Goal: Check status: Check status

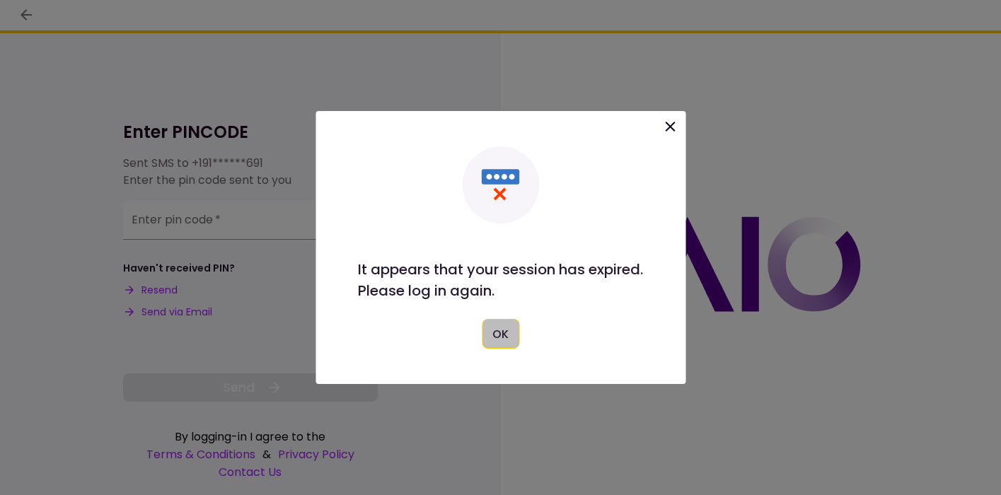
click at [499, 332] on button "OK" at bounding box center [500, 334] width 37 height 30
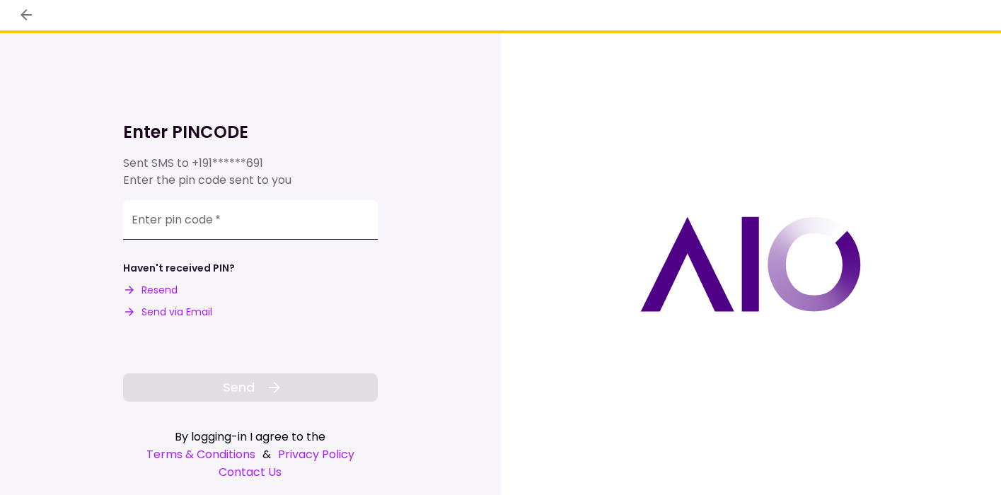
click at [243, 220] on input "Enter pin code   *" at bounding box center [250, 220] width 255 height 40
click at [146, 289] on button "Resend" at bounding box center [150, 290] width 54 height 15
click at [196, 223] on input "Enter pin code   *" at bounding box center [250, 218] width 255 height 40
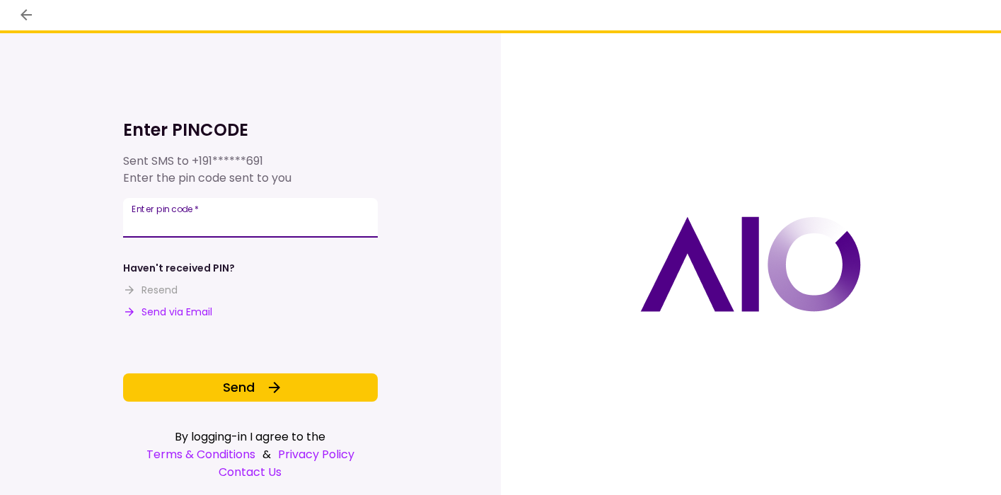
type input "******"
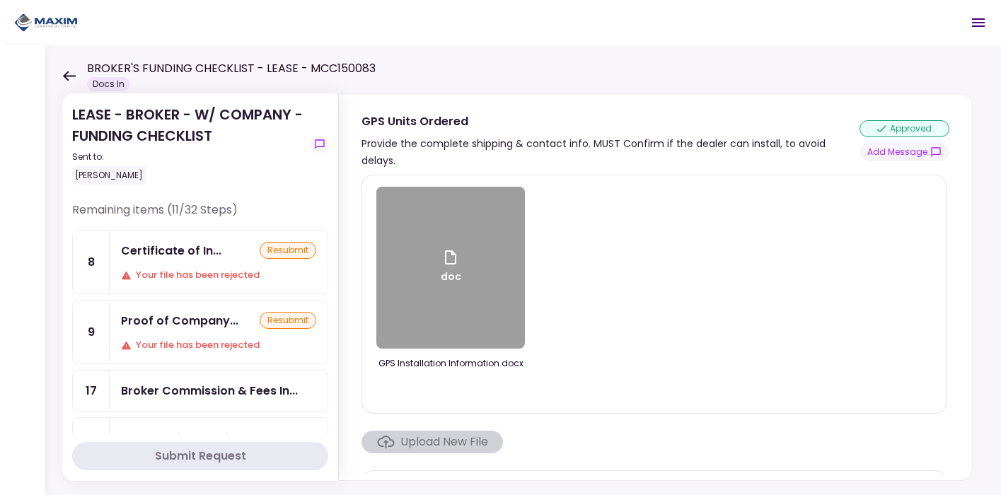
click at [185, 252] on div "Certificate of In..." at bounding box center [171, 251] width 100 height 18
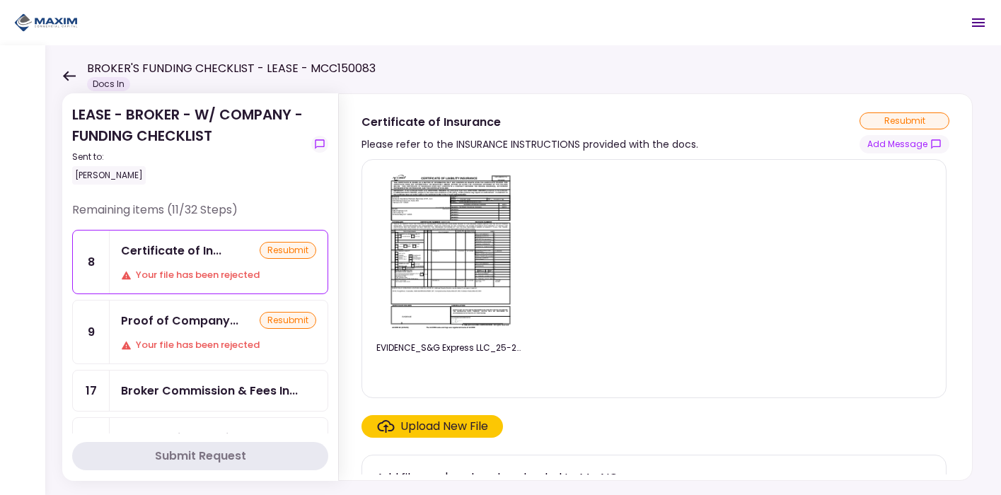
click at [458, 315] on img at bounding box center [451, 252] width 126 height 162
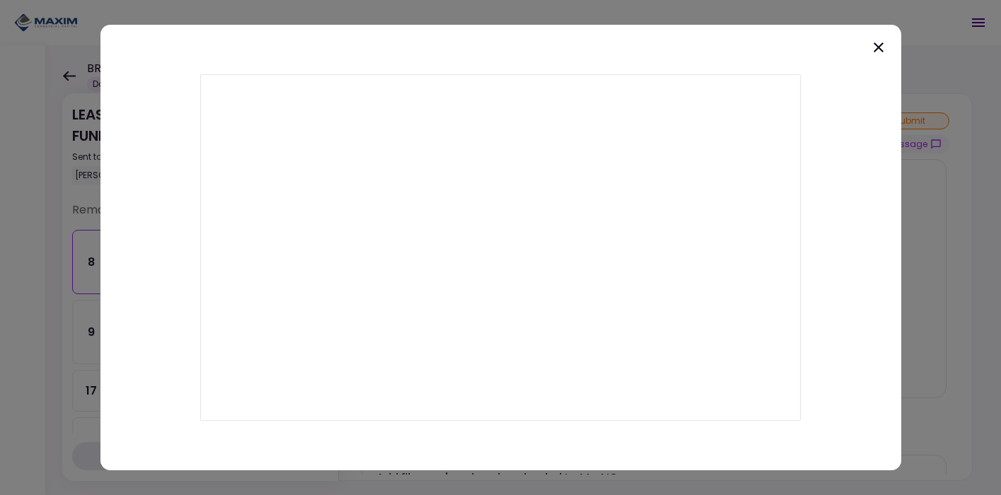
click at [869, 54] on div at bounding box center [500, 248] width 801 height 446
click at [876, 52] on icon at bounding box center [878, 47] width 17 height 17
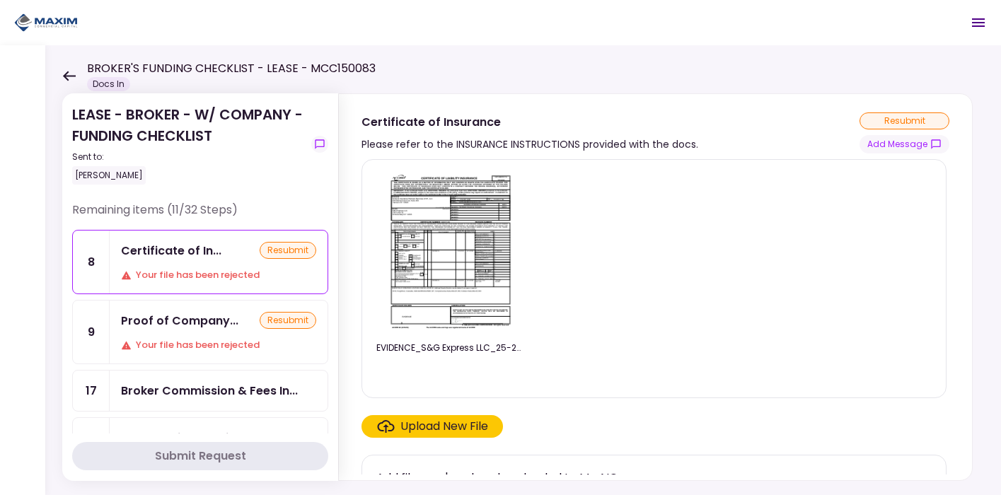
click at [470, 257] on img at bounding box center [451, 252] width 126 height 162
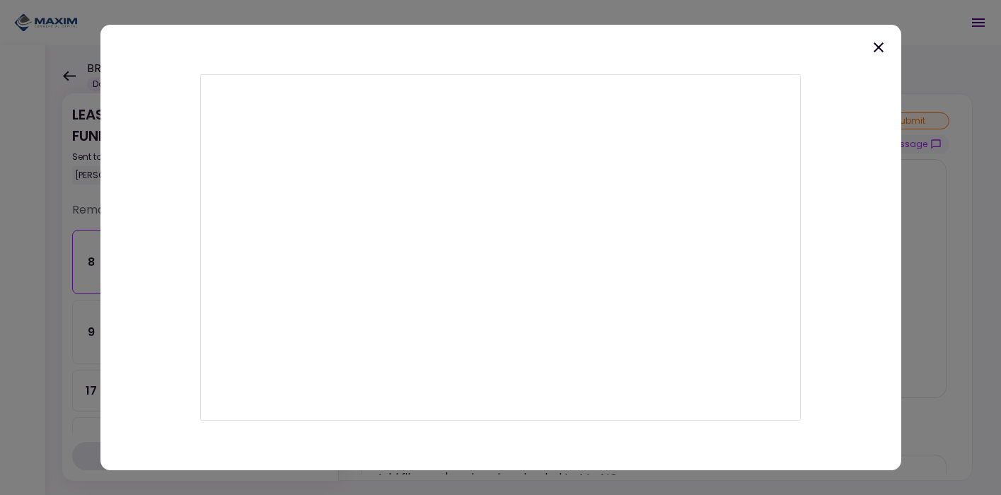
click at [872, 47] on icon at bounding box center [878, 47] width 17 height 17
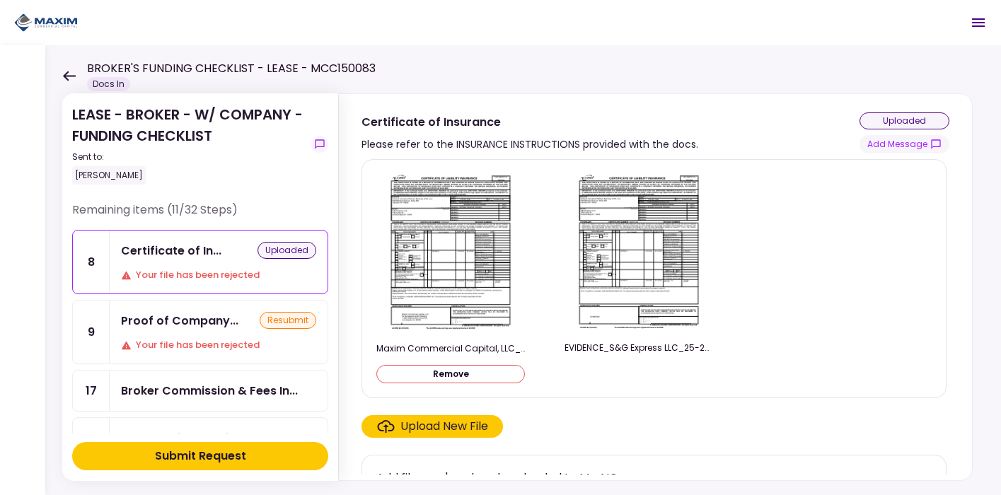
click at [492, 279] on img at bounding box center [451, 252] width 126 height 163
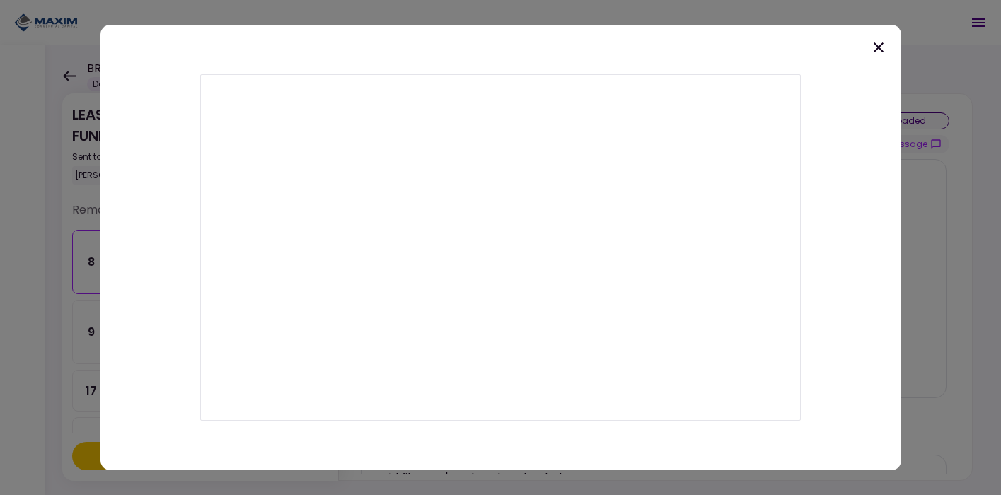
click at [876, 47] on icon at bounding box center [878, 47] width 17 height 17
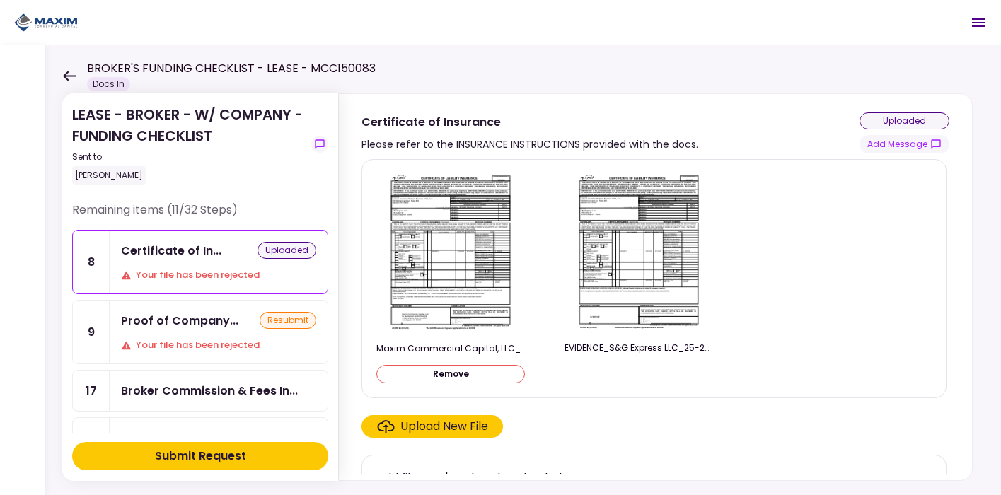
click at [646, 243] on img at bounding box center [639, 252] width 126 height 162
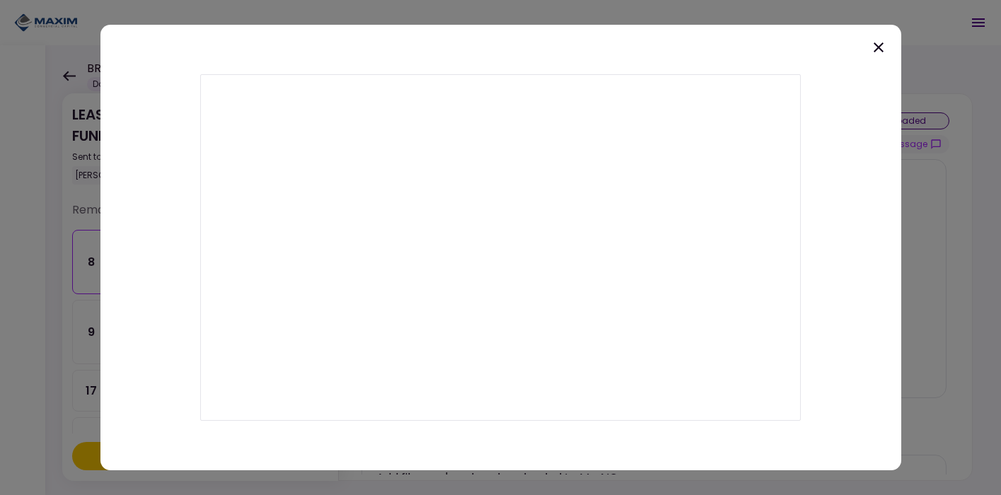
click at [881, 37] on div at bounding box center [500, 248] width 801 height 446
click at [879, 46] on icon at bounding box center [878, 47] width 10 height 10
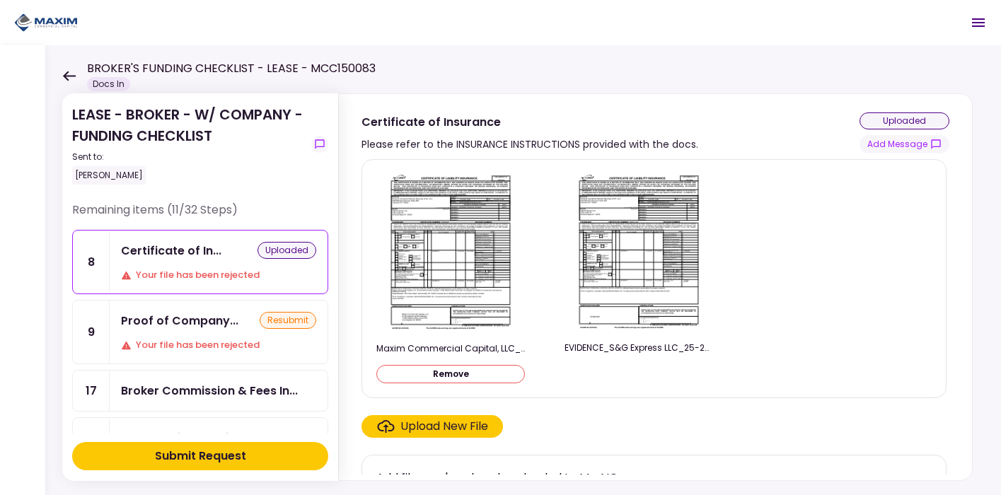
scroll to position [25, 0]
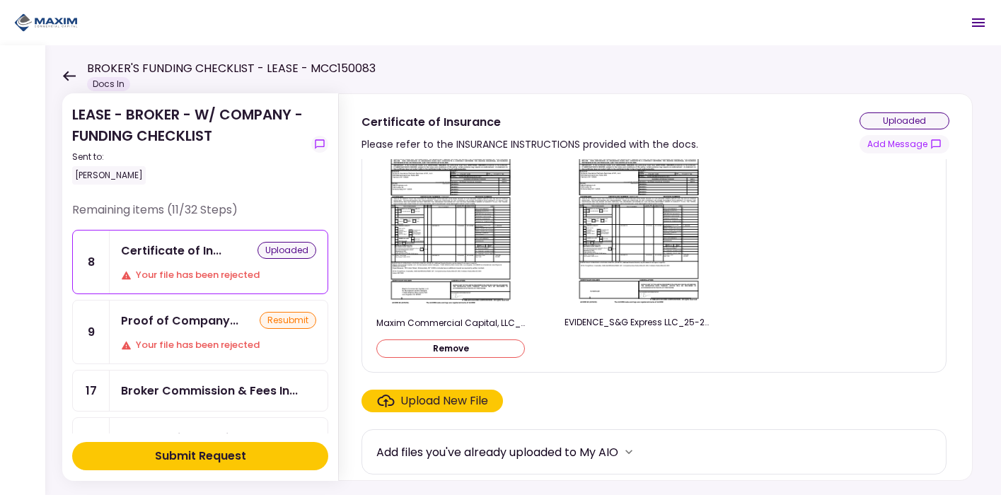
click at [603, 243] on img at bounding box center [639, 227] width 126 height 162
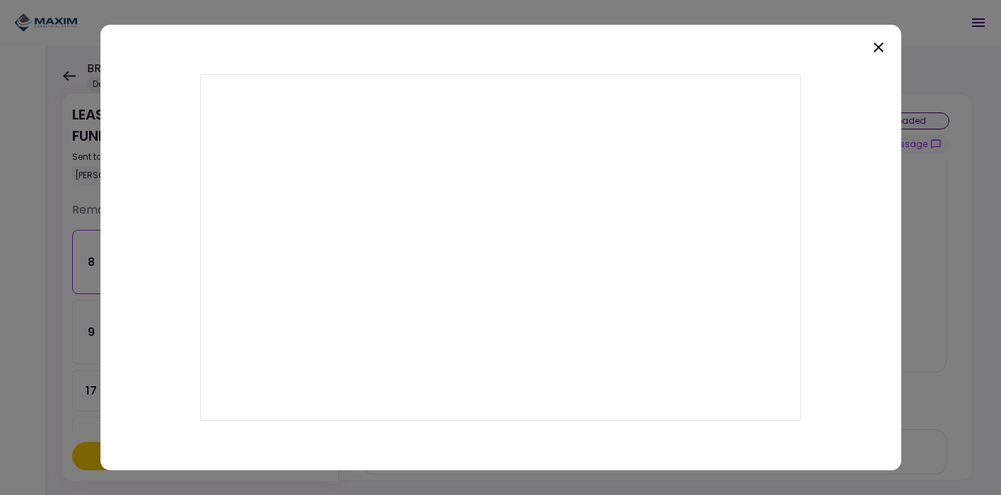
click at [874, 54] on icon at bounding box center [878, 47] width 17 height 17
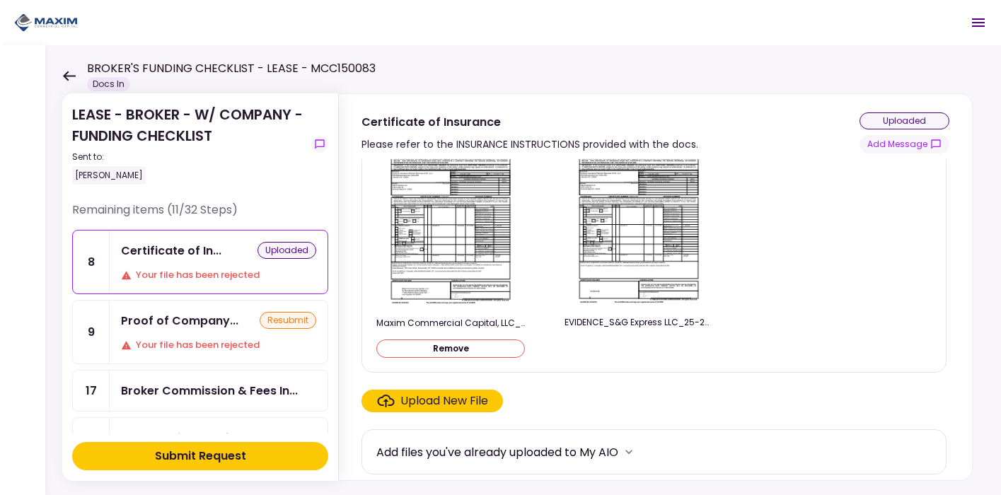
click at [884, 127] on div "uploaded" at bounding box center [904, 120] width 90 height 17
click at [881, 118] on div "uploaded" at bounding box center [904, 120] width 90 height 17
click at [661, 223] on img at bounding box center [639, 227] width 126 height 162
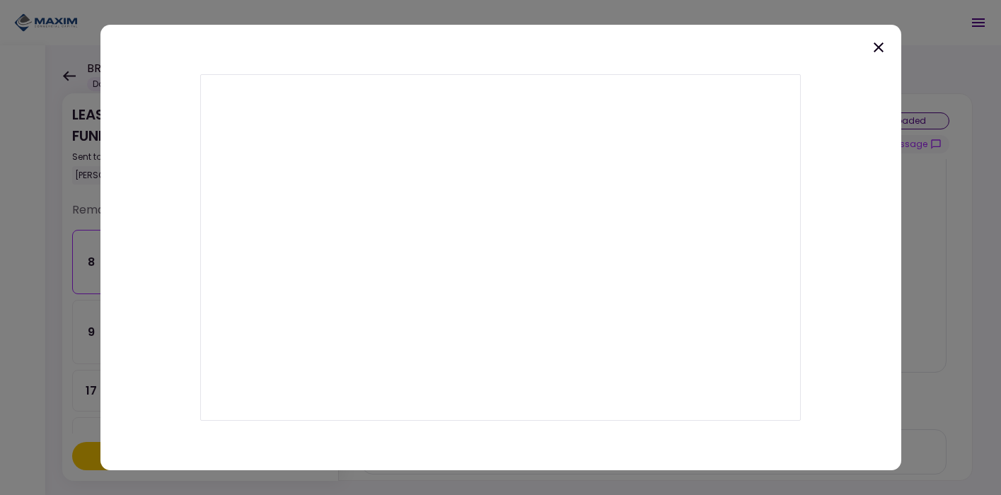
click at [872, 53] on icon at bounding box center [878, 47] width 17 height 17
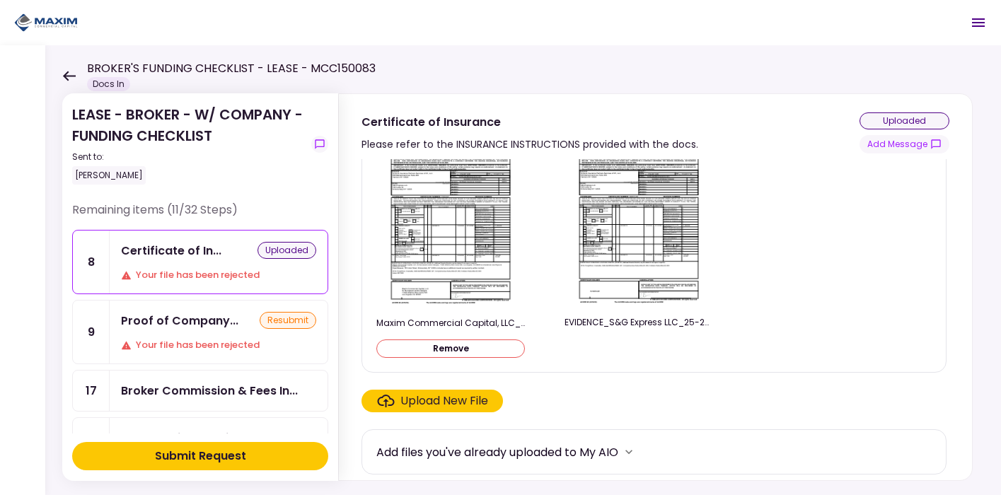
click at [216, 452] on div "Submit Request" at bounding box center [200, 456] width 91 height 17
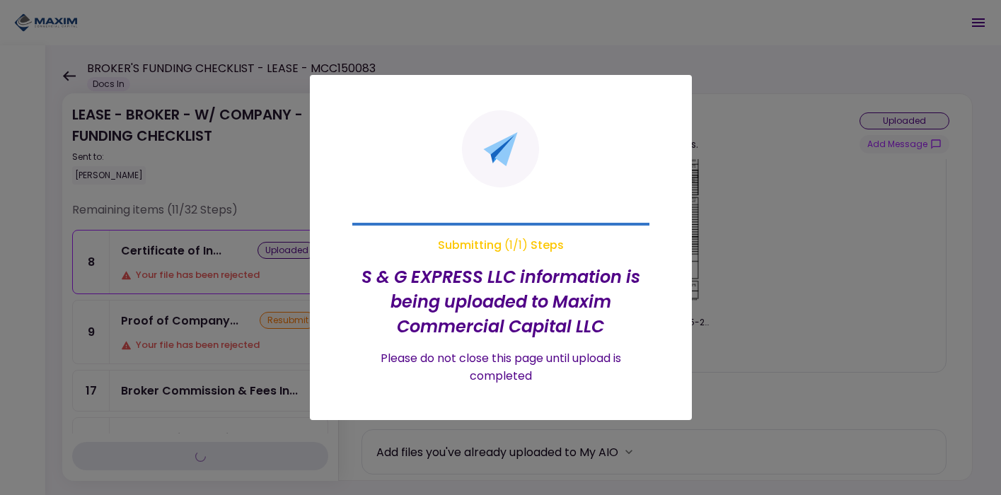
scroll to position [0, 0]
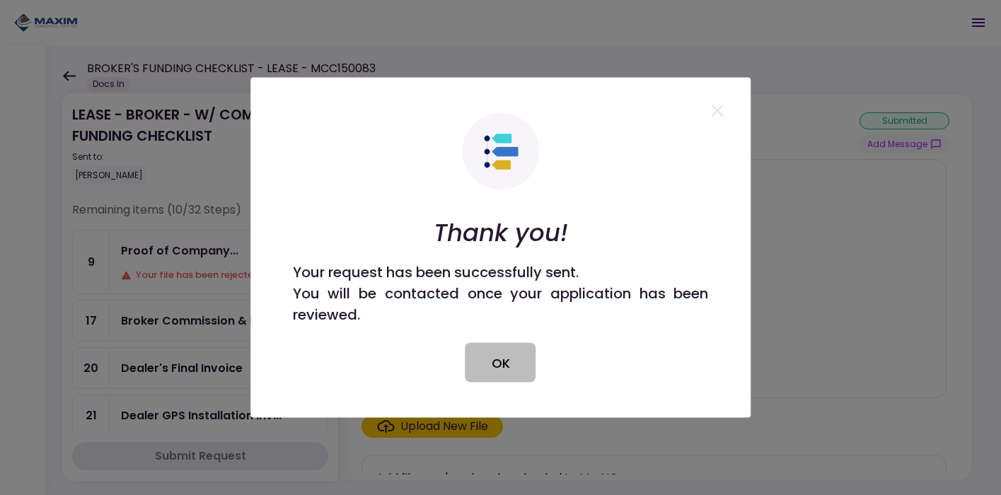
click at [513, 366] on button "OK" at bounding box center [500, 363] width 71 height 40
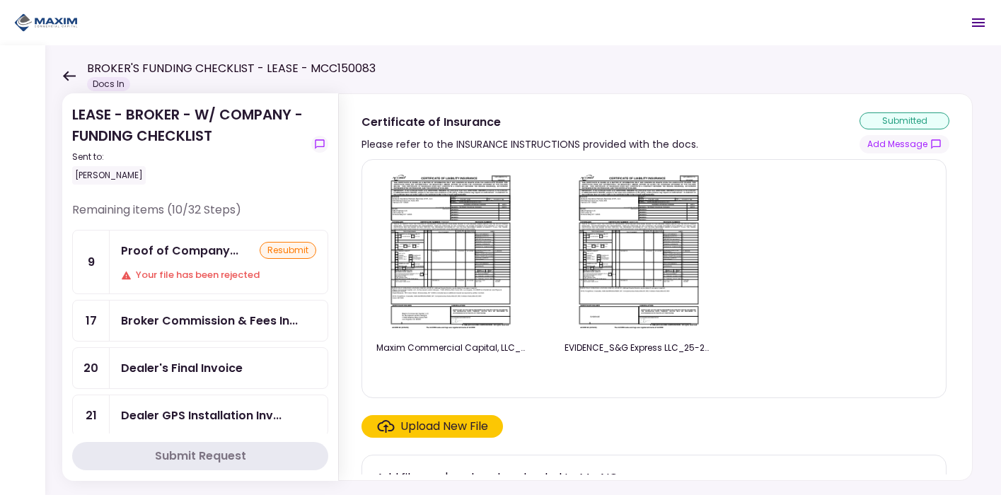
click at [221, 267] on div "Proof of Company... resubmit Your file has been rejected" at bounding box center [219, 262] width 218 height 63
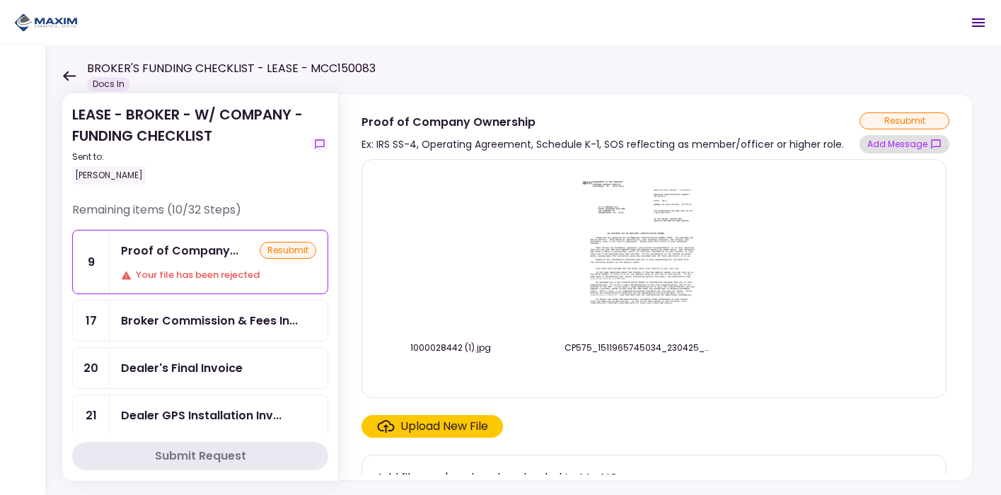
click at [880, 142] on button "Add Message" at bounding box center [904, 144] width 90 height 18
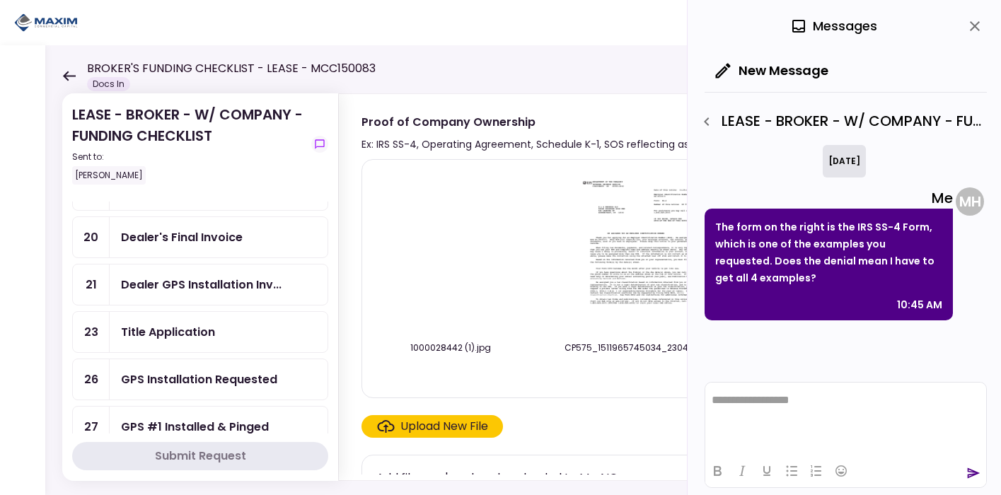
scroll to position [128, 0]
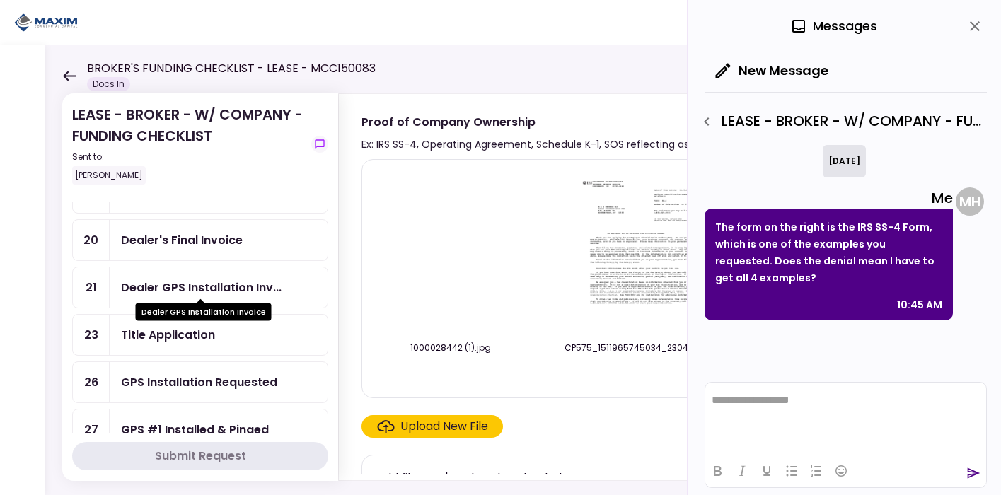
click at [223, 285] on div "Dealer GPS Installation Inv..." at bounding box center [201, 288] width 161 height 18
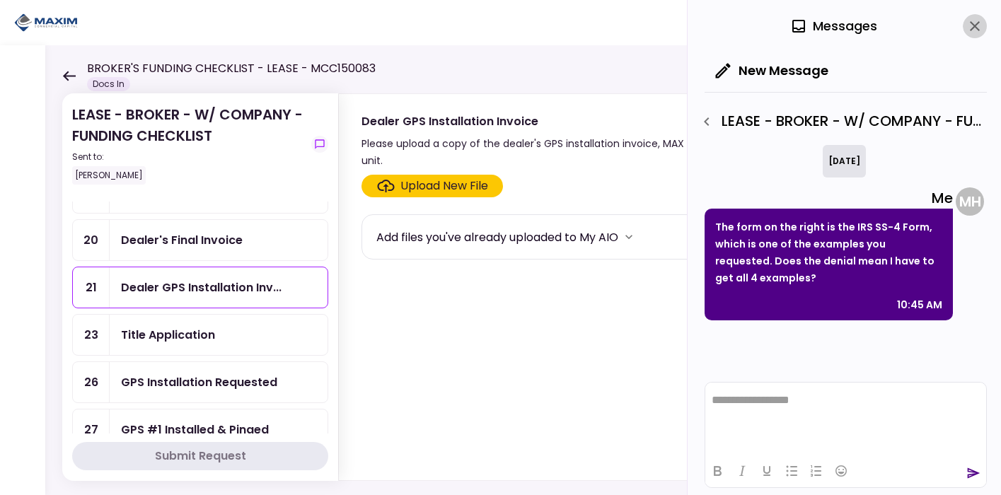
click at [964, 28] on button "close" at bounding box center [975, 26] width 24 height 24
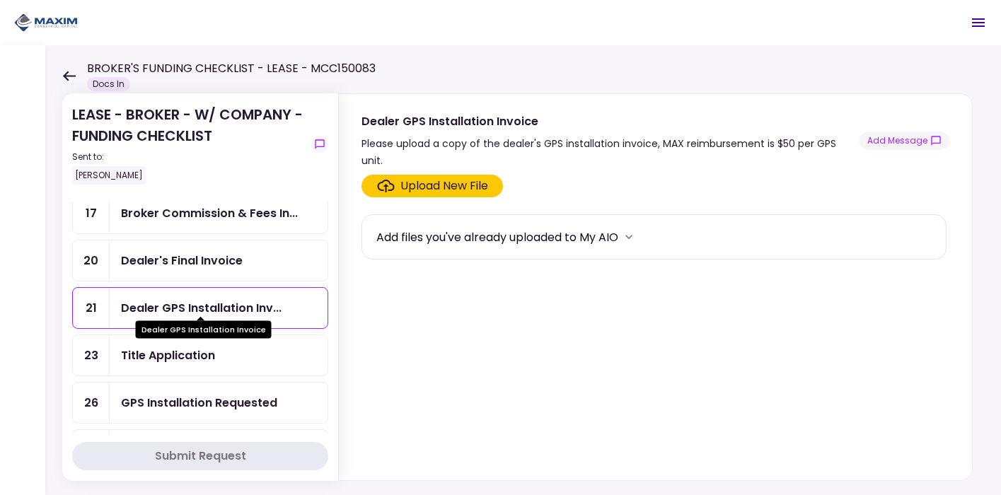
scroll to position [117, 0]
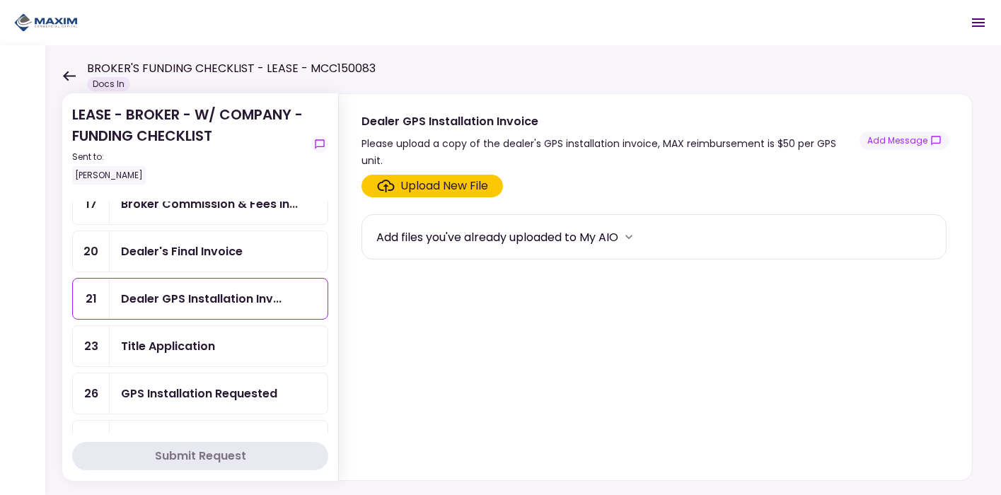
click at [216, 387] on div "GPS Installation Requested" at bounding box center [199, 394] width 156 height 18
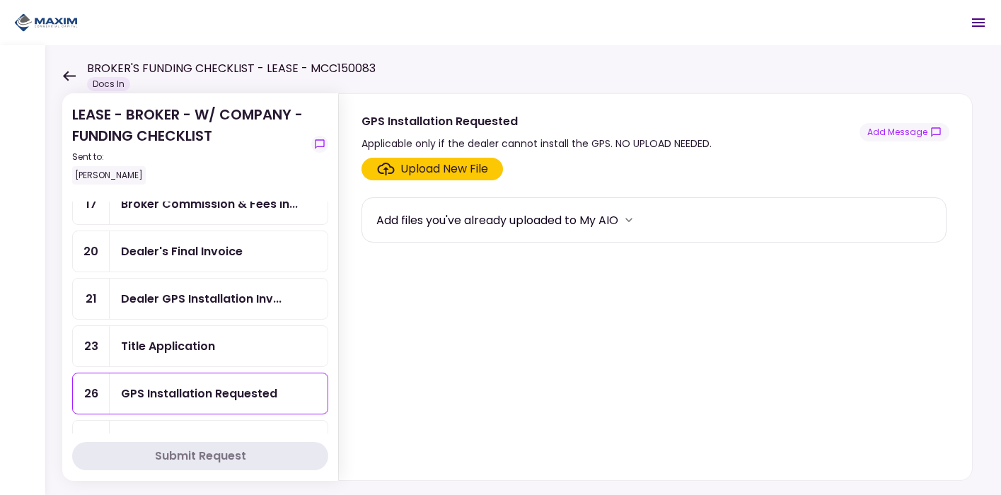
scroll to position [139, 0]
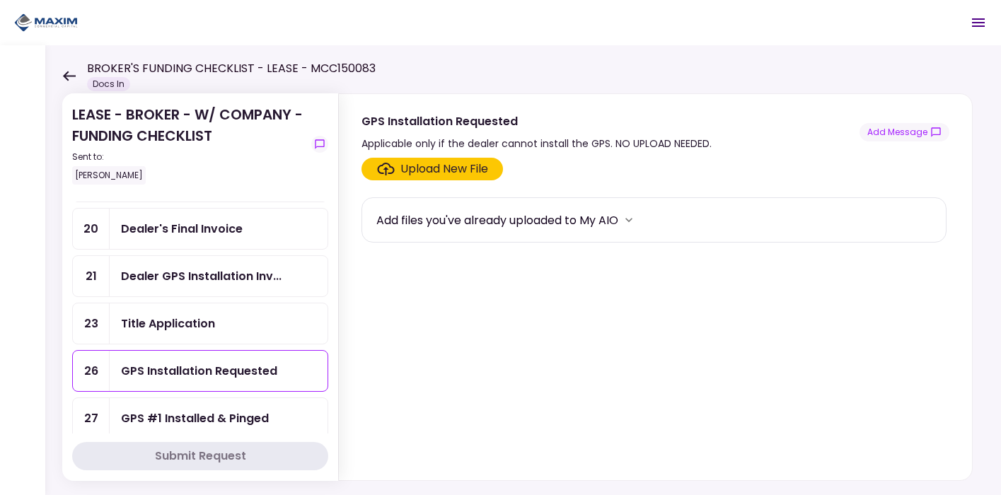
click at [214, 376] on div "GPS Installation Requested" at bounding box center [219, 371] width 218 height 40
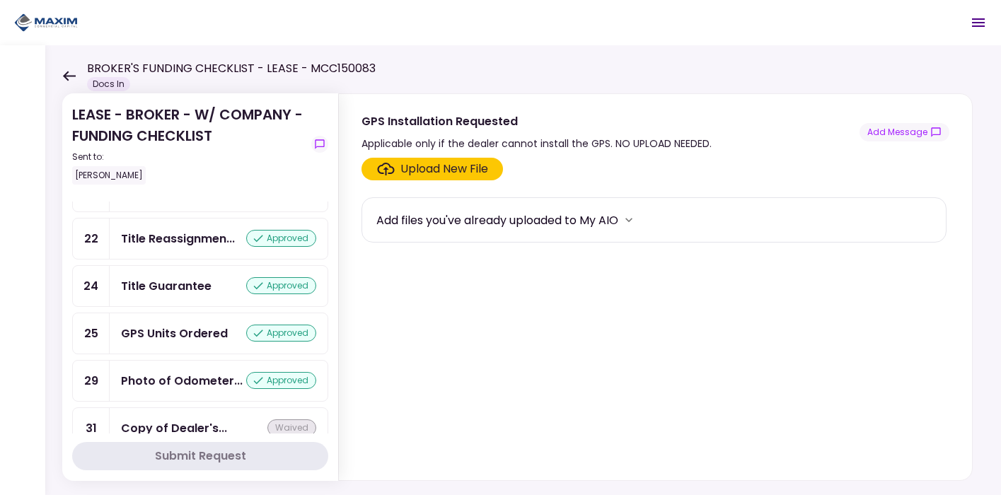
scroll to position [1354, 0]
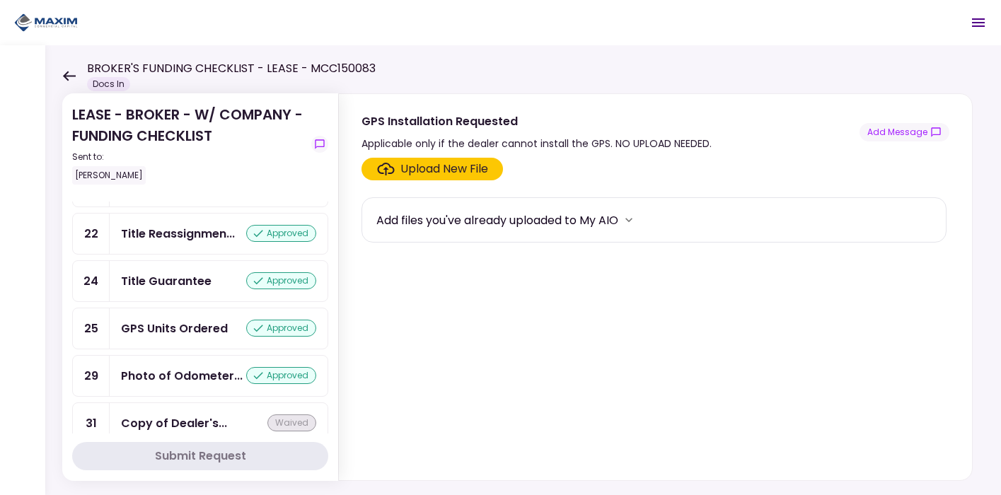
click at [193, 320] on div "GPS Units Ordered" at bounding box center [174, 329] width 107 height 18
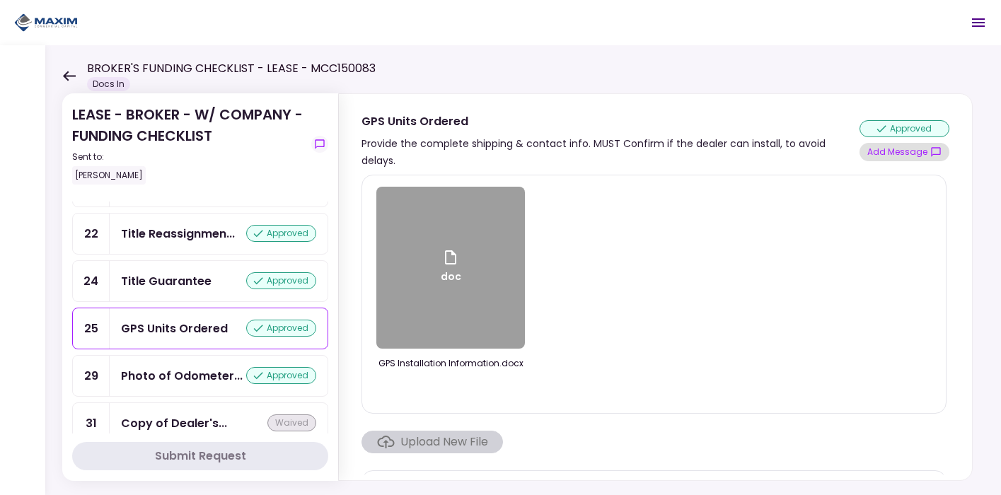
click at [884, 146] on button "Add Message" at bounding box center [904, 152] width 90 height 18
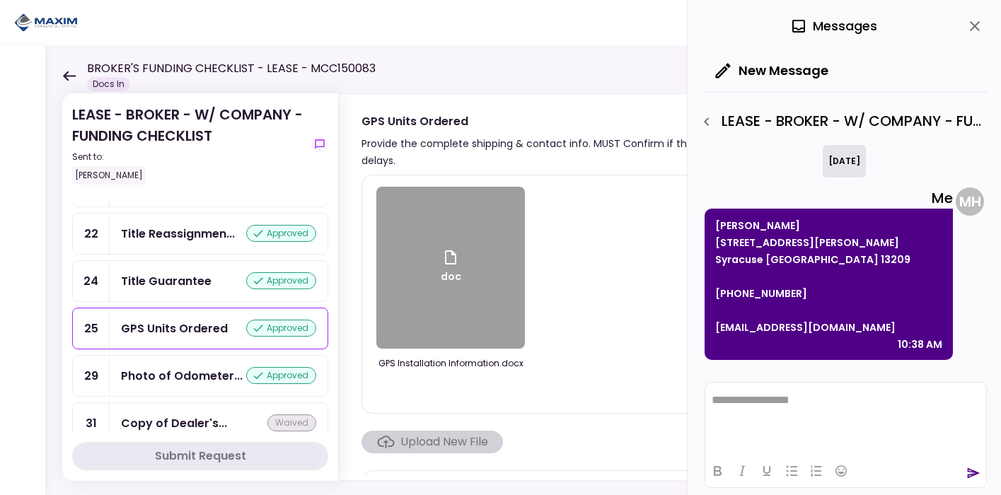
scroll to position [332, 0]
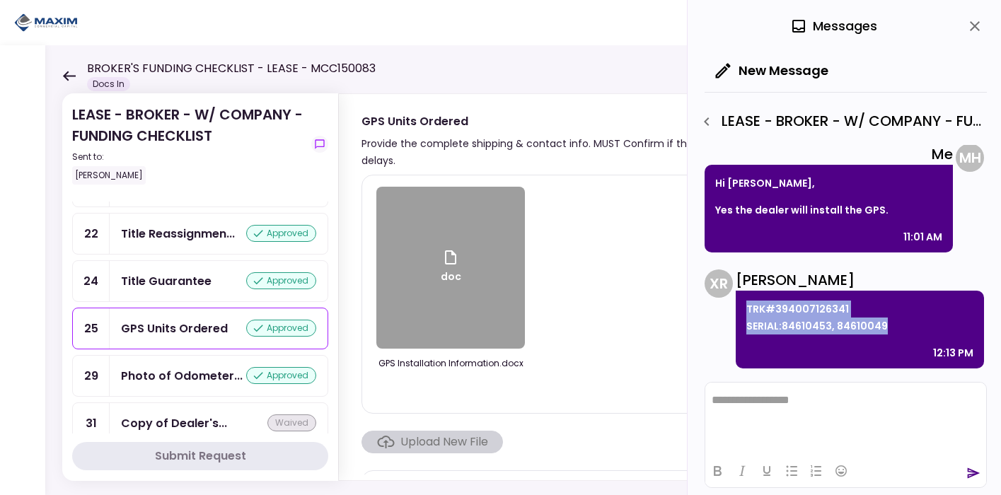
drag, startPoint x: 890, startPoint y: 327, endPoint x: 741, endPoint y: 308, distance: 150.4
click at [741, 308] on div "TRK#394007126341 SERIAL:84610453, 84610049 12:13 PM" at bounding box center [860, 330] width 248 height 78
copy p "TRK#394007126341 SERIAL:84610453, 84610049"
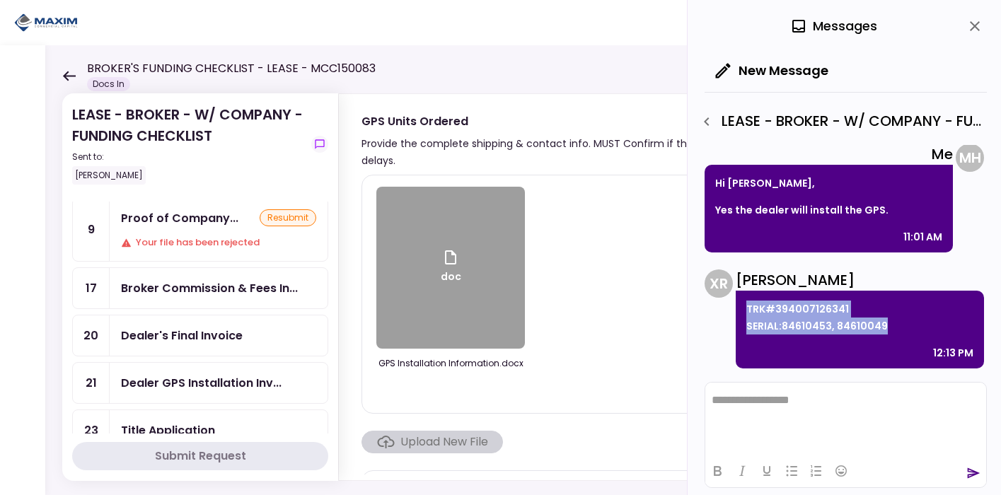
scroll to position [61, 0]
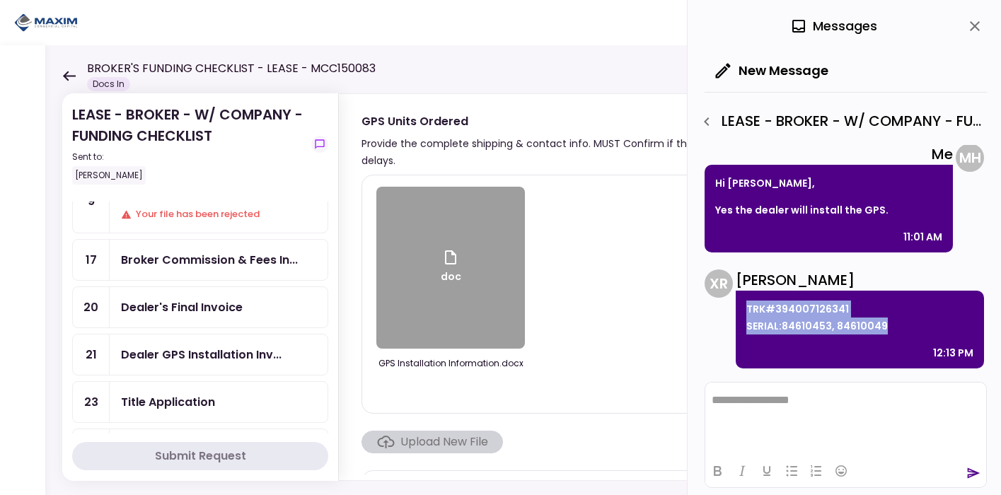
click at [236, 303] on div "Dealer's Final Invoice" at bounding box center [182, 307] width 122 height 18
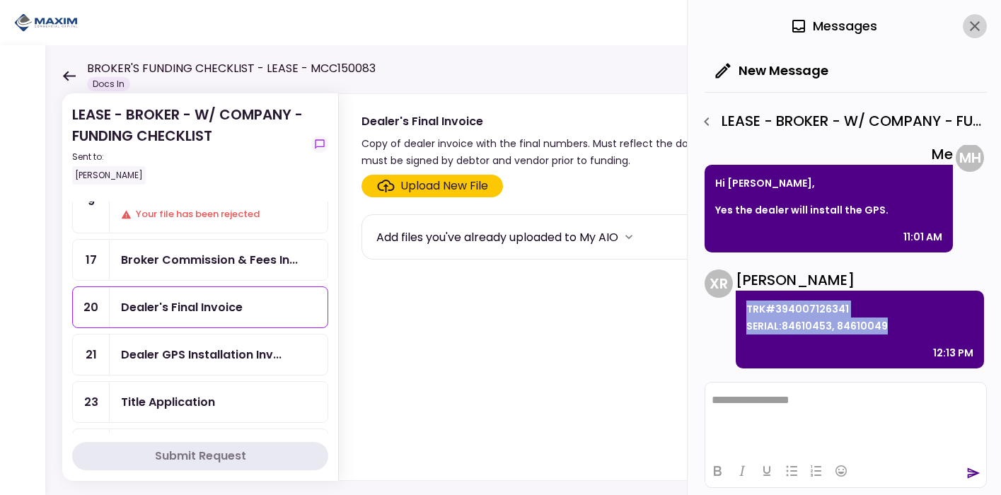
click at [969, 27] on icon "close" at bounding box center [974, 26] width 17 height 17
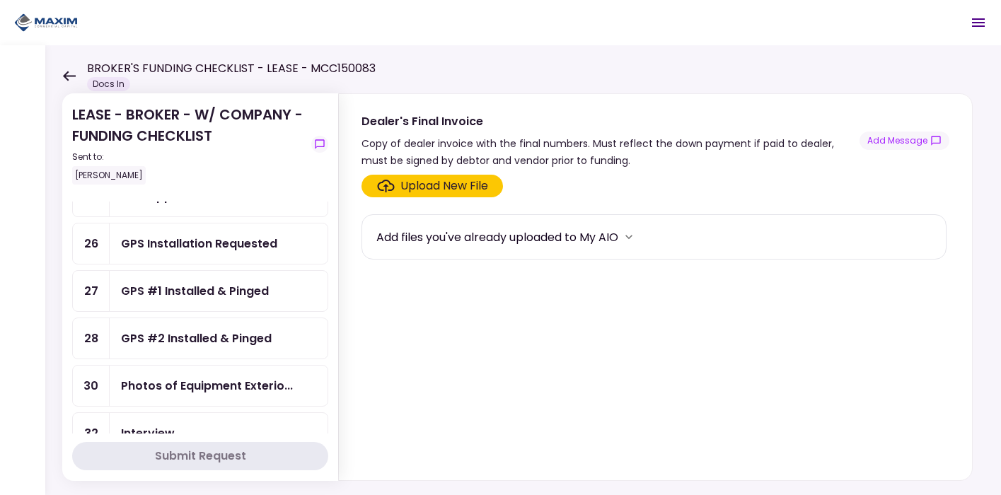
scroll to position [268, 0]
click at [192, 301] on div "GPS #1 Installed & Pinged" at bounding box center [219, 289] width 218 height 40
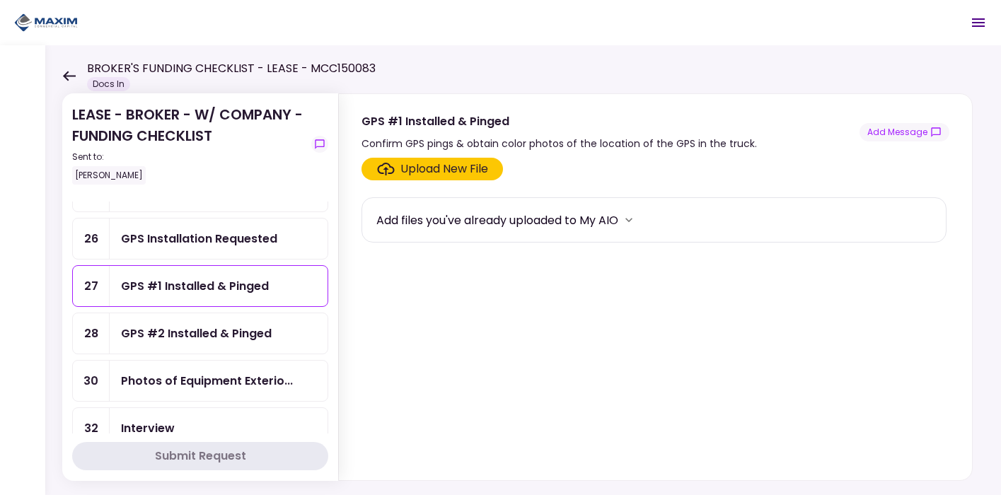
scroll to position [279, 0]
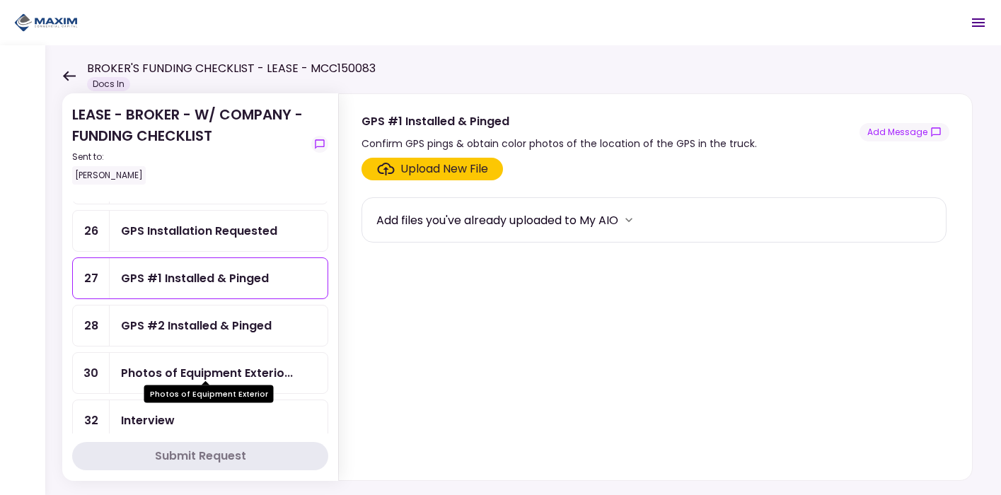
click at [204, 366] on div "Photos of Equipment Exterio..." at bounding box center [207, 373] width 172 height 18
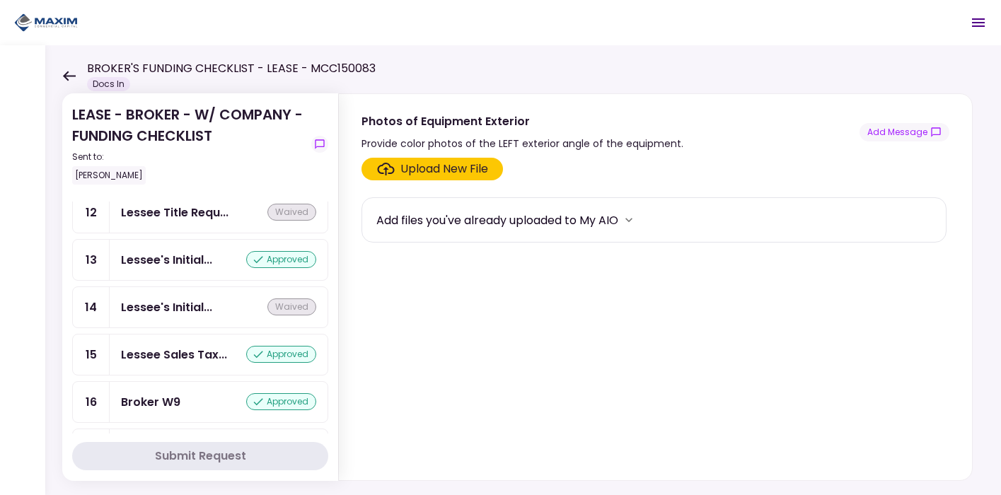
scroll to position [1354, 0]
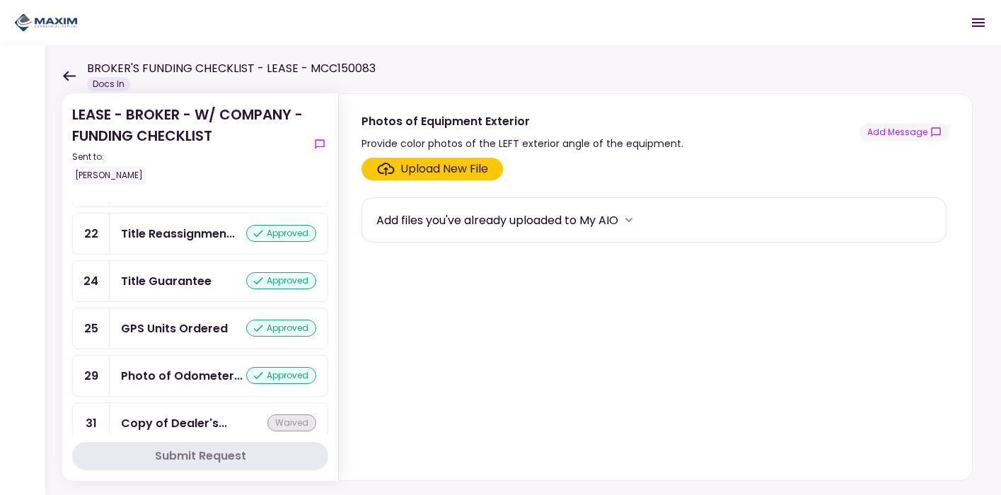
click at [182, 320] on div "GPS Units Ordered" at bounding box center [174, 329] width 107 height 18
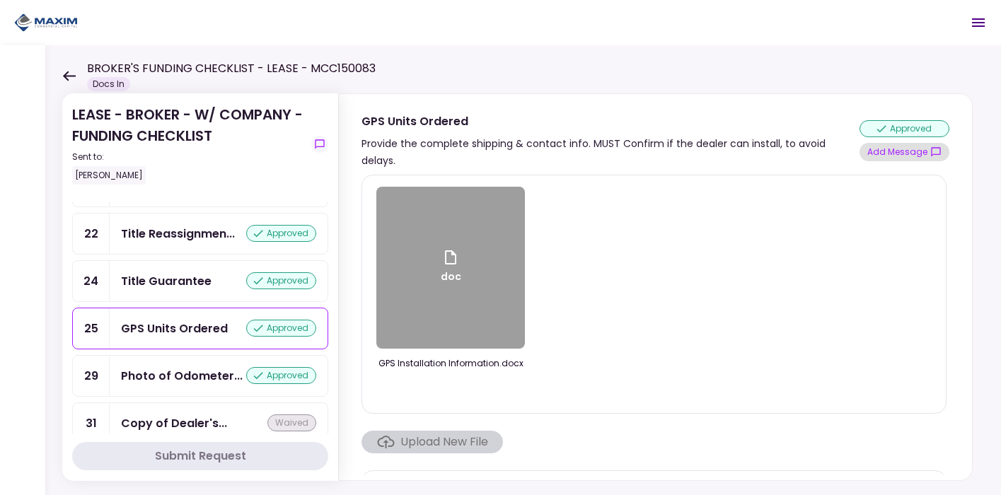
click at [894, 143] on button "Add Message" at bounding box center [904, 152] width 90 height 18
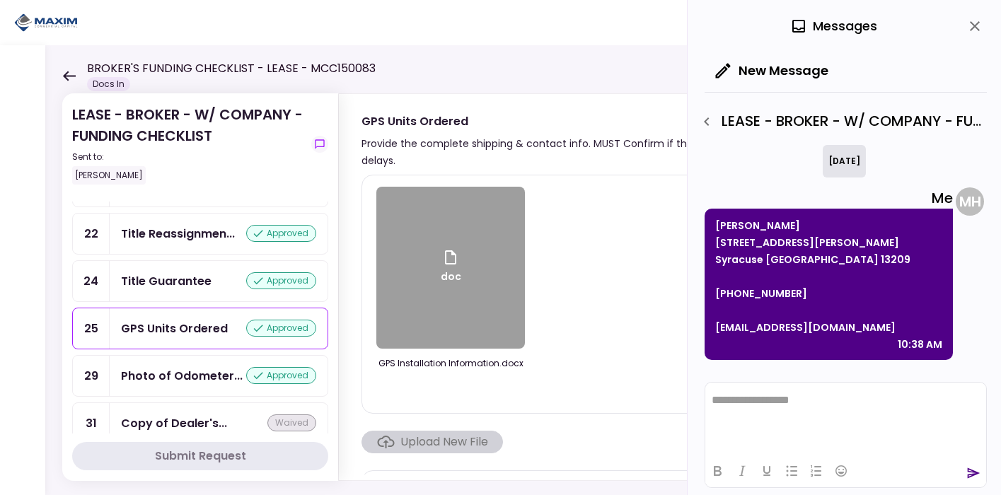
scroll to position [332, 0]
